Goal: Check status: Check status

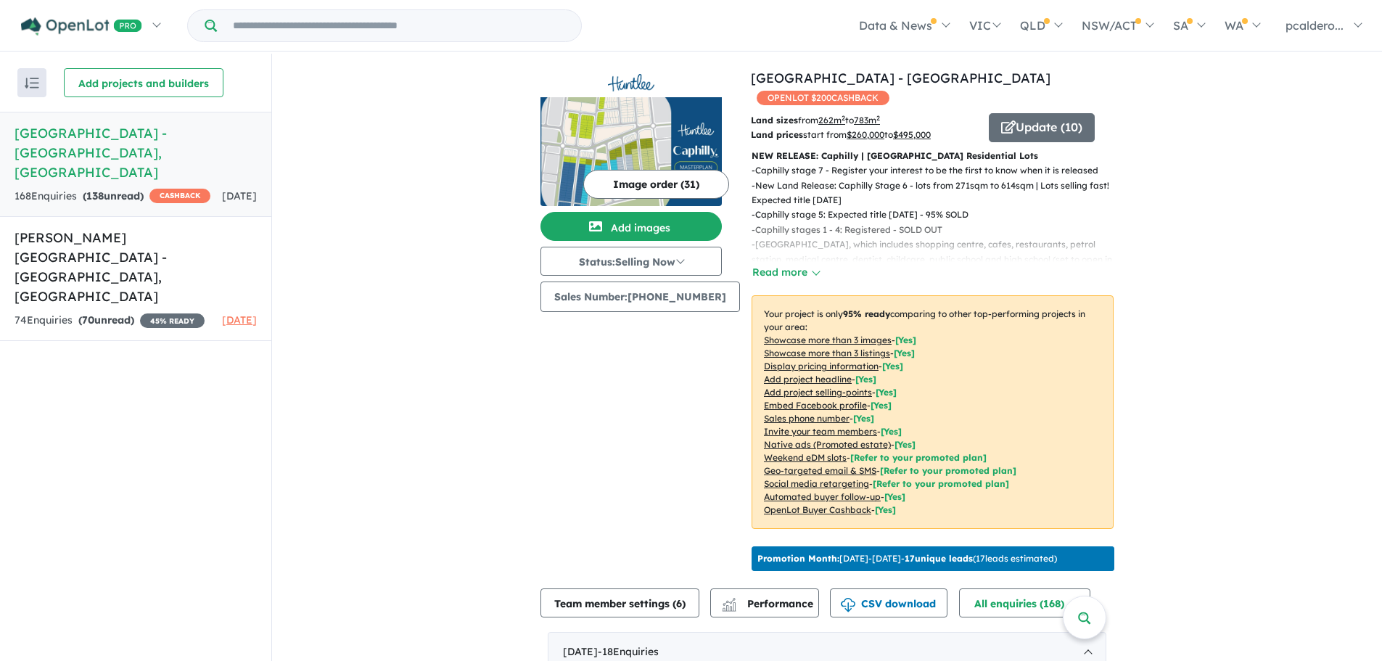
click at [116, 189] on strong "( 138 unread)" at bounding box center [113, 195] width 61 height 13
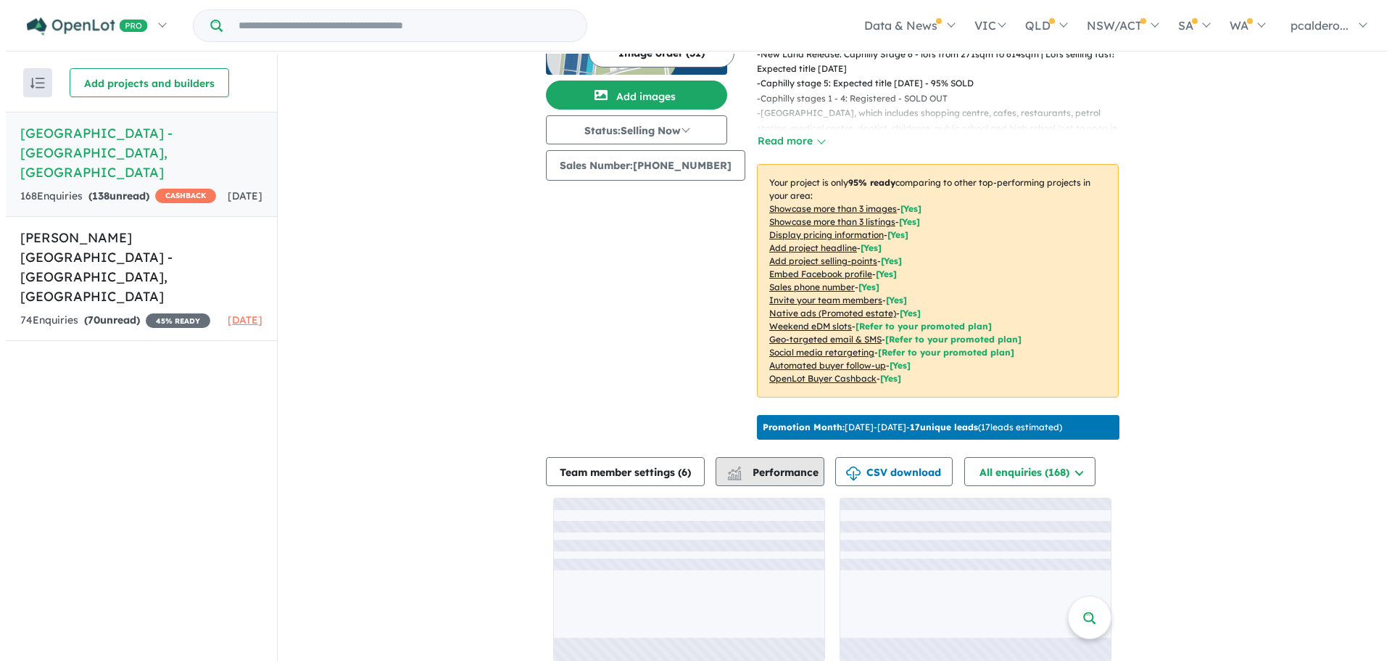
scroll to position [138, 0]
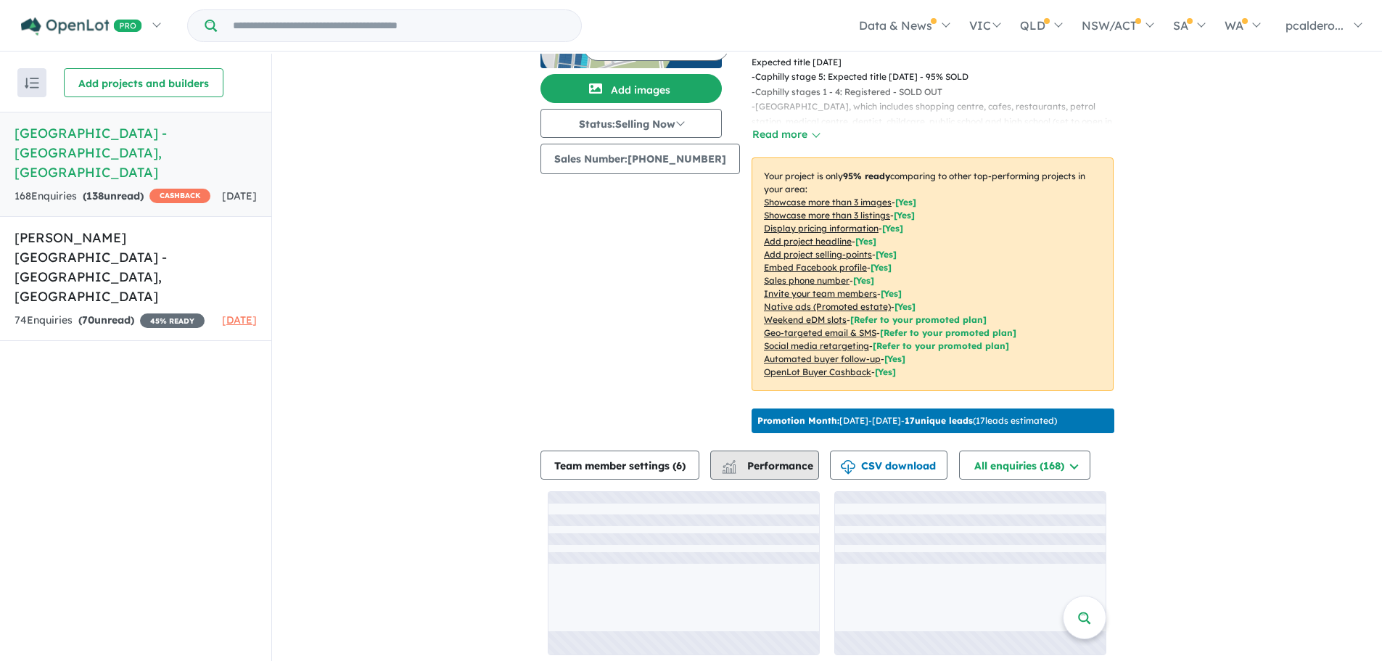
click at [806, 463] on span "Performance" at bounding box center [768, 465] width 89 height 13
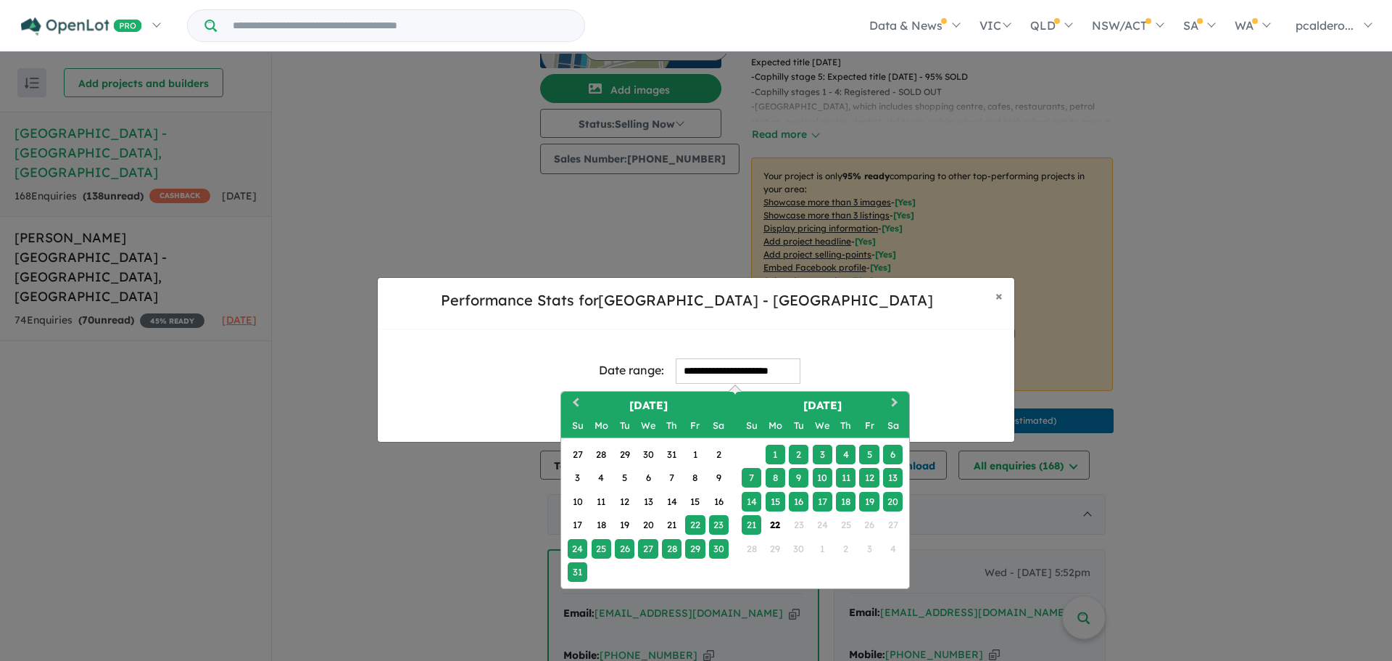
click at [738, 371] on input "**********" at bounding box center [738, 370] width 125 height 25
click at [774, 447] on div "1" at bounding box center [776, 455] width 20 height 20
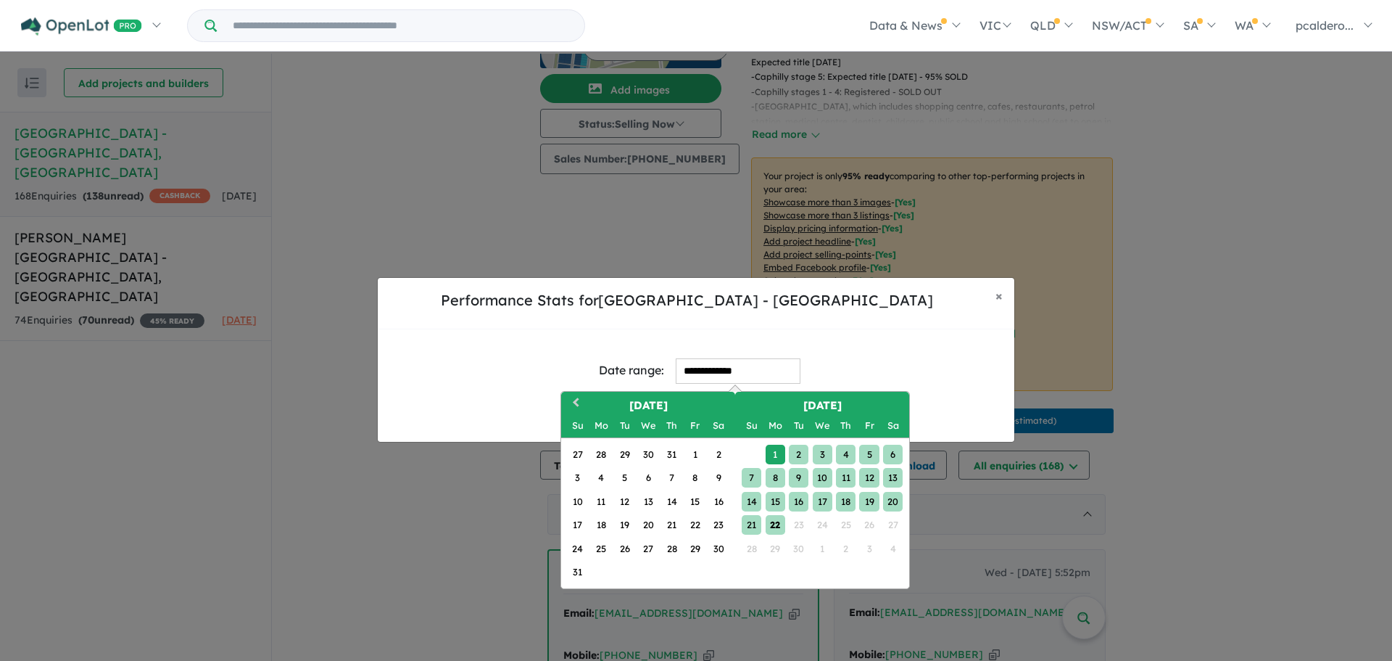
click at [776, 524] on div "22" at bounding box center [776, 525] width 20 height 20
type input "**********"
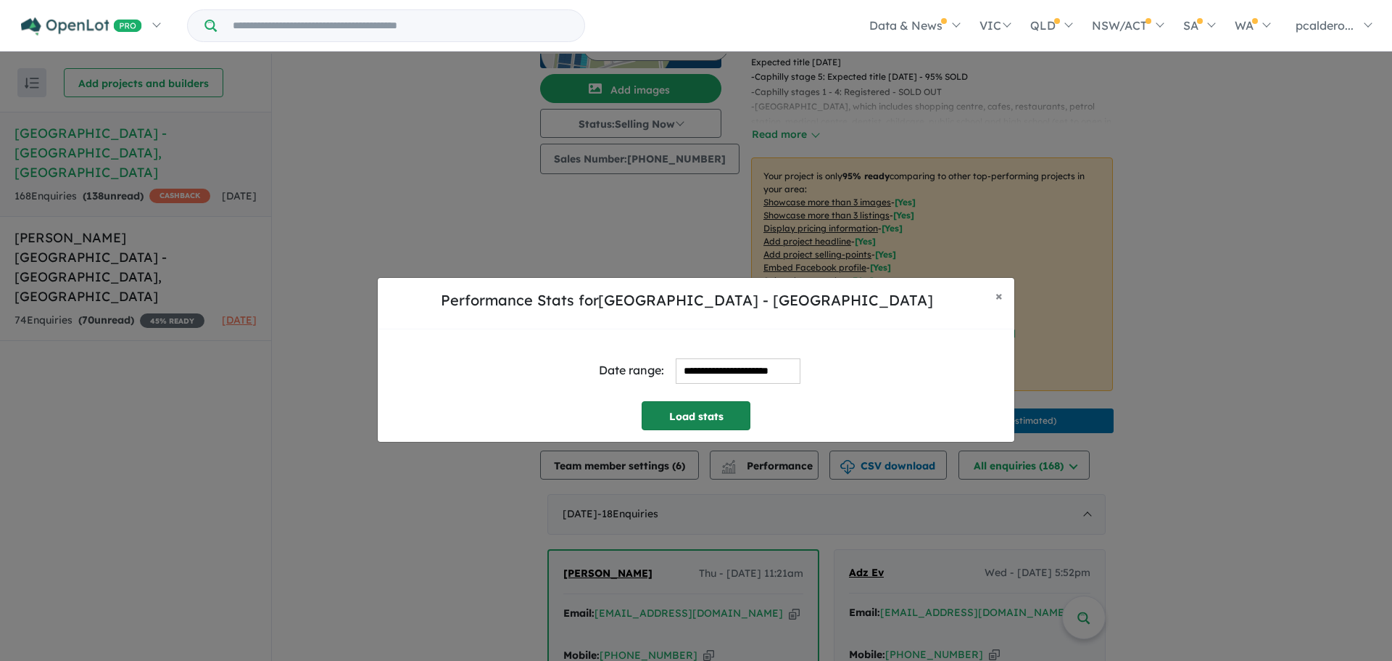
click at [727, 412] on button "Load stats" at bounding box center [696, 415] width 109 height 29
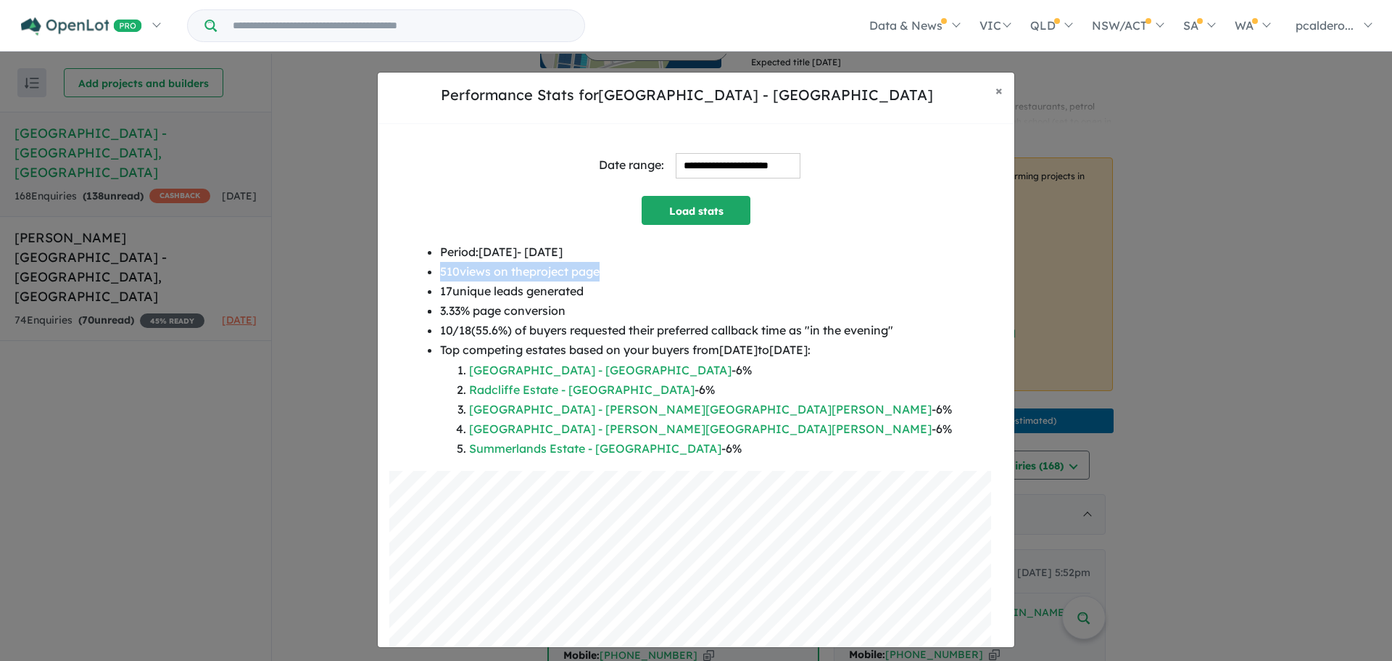
drag, startPoint x: 459, startPoint y: 273, endPoint x: 632, endPoint y: 278, distance: 173.4
click at [632, 278] on li "510 views on the project page" at bounding box center [696, 272] width 512 height 20
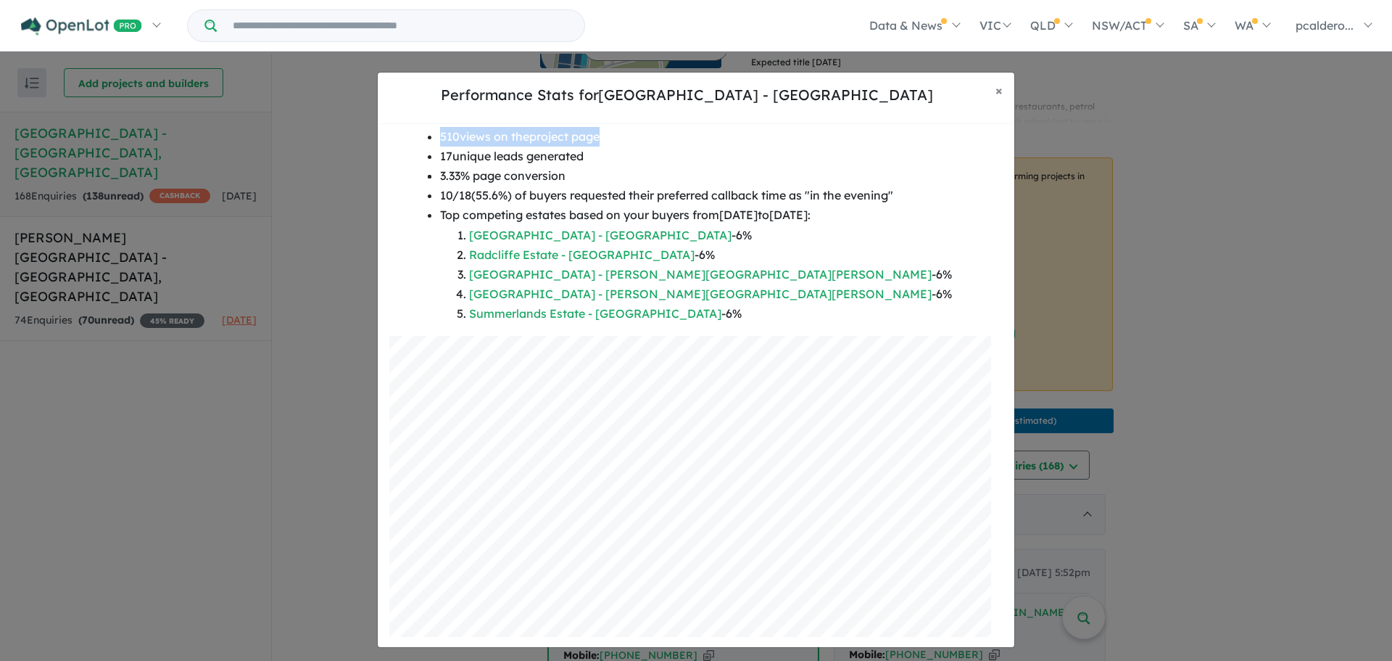
scroll to position [136, 0]
click at [591, 183] on li "3.33 % page conversion" at bounding box center [696, 175] width 512 height 20
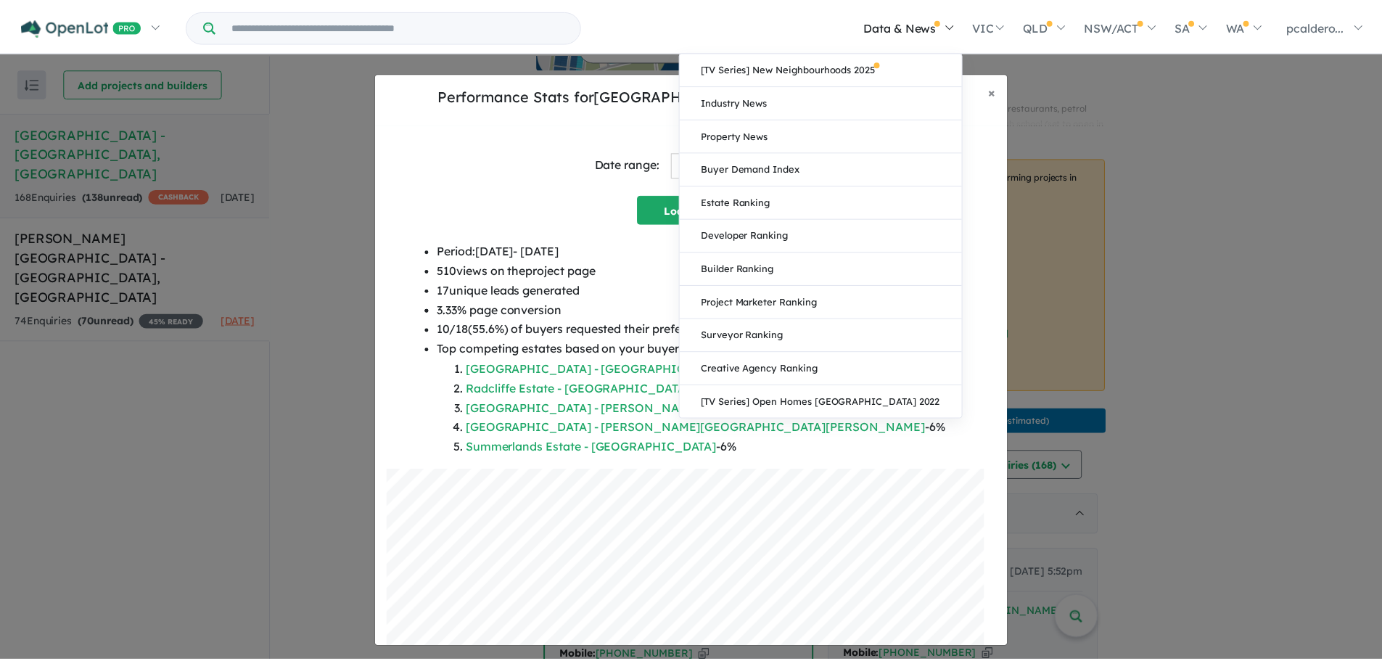
scroll to position [0, 0]
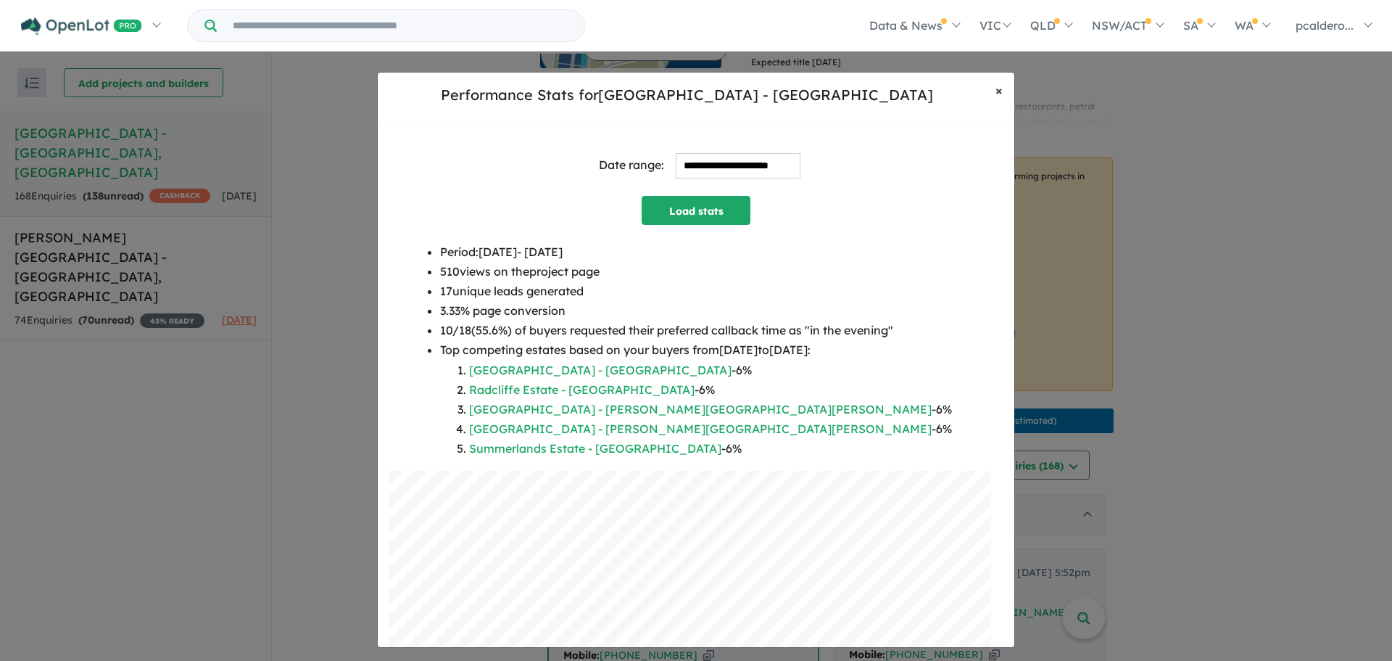
click at [1002, 93] on button "× Close" at bounding box center [999, 91] width 30 height 36
